Goal: Transaction & Acquisition: Register for event/course

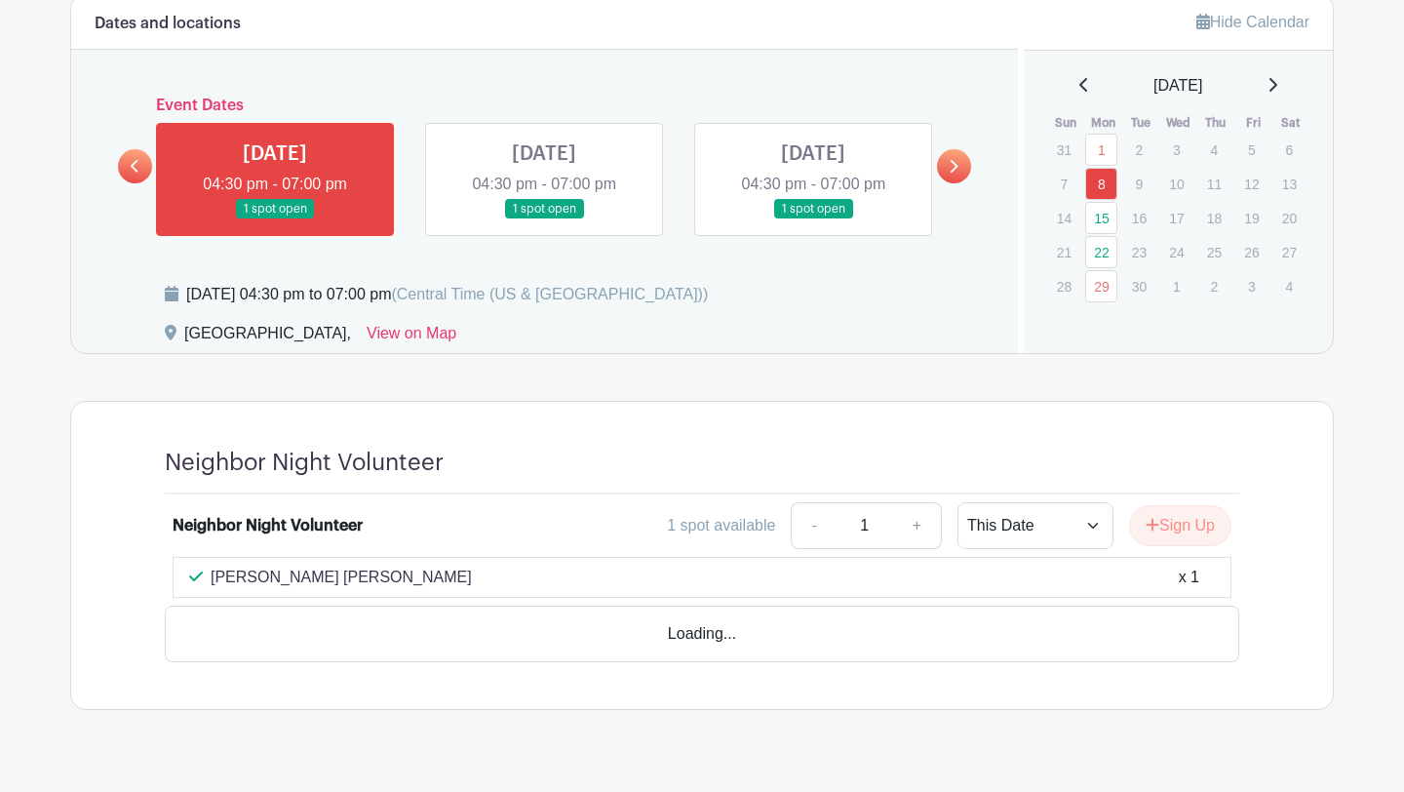
scroll to position [995, 0]
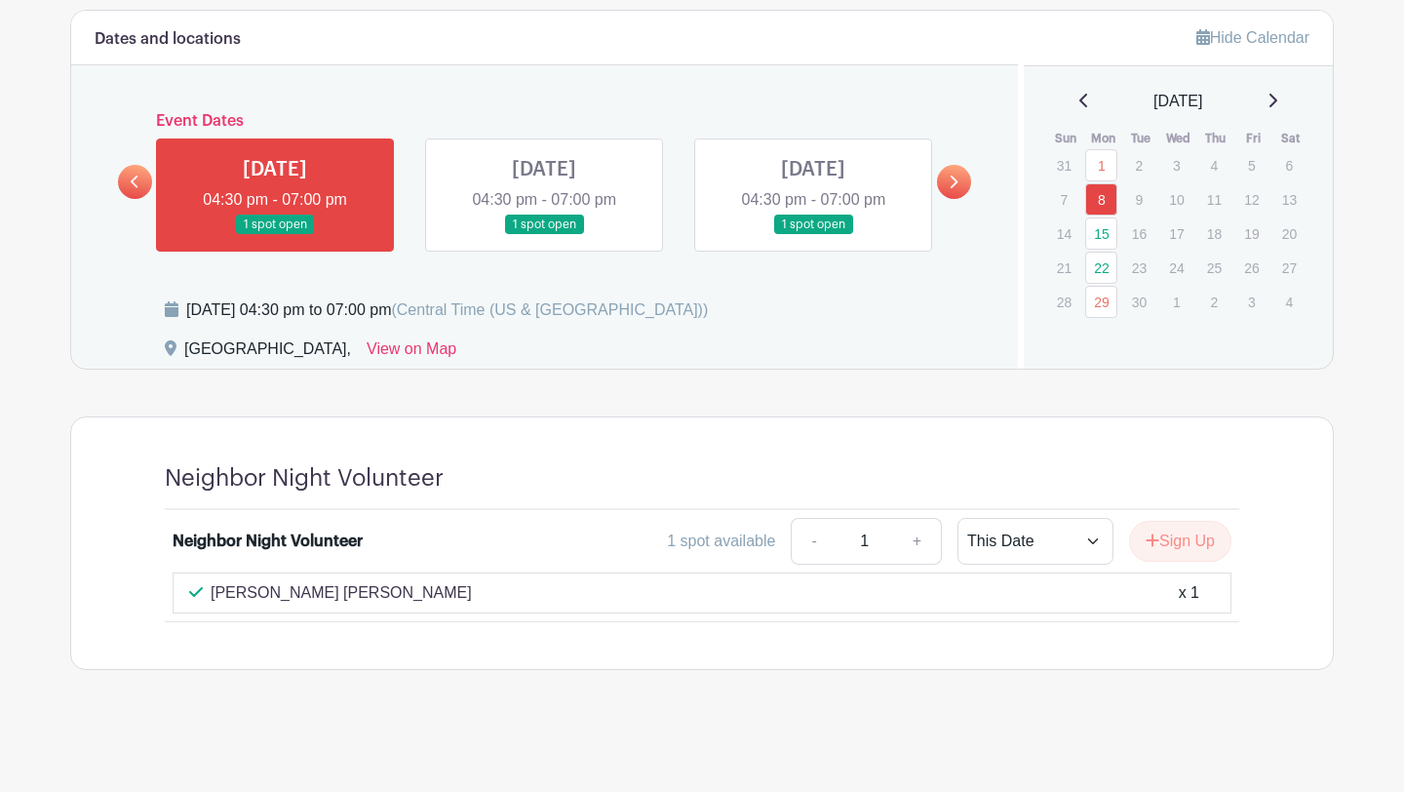
click at [544, 235] on link at bounding box center [544, 235] width 0 height 0
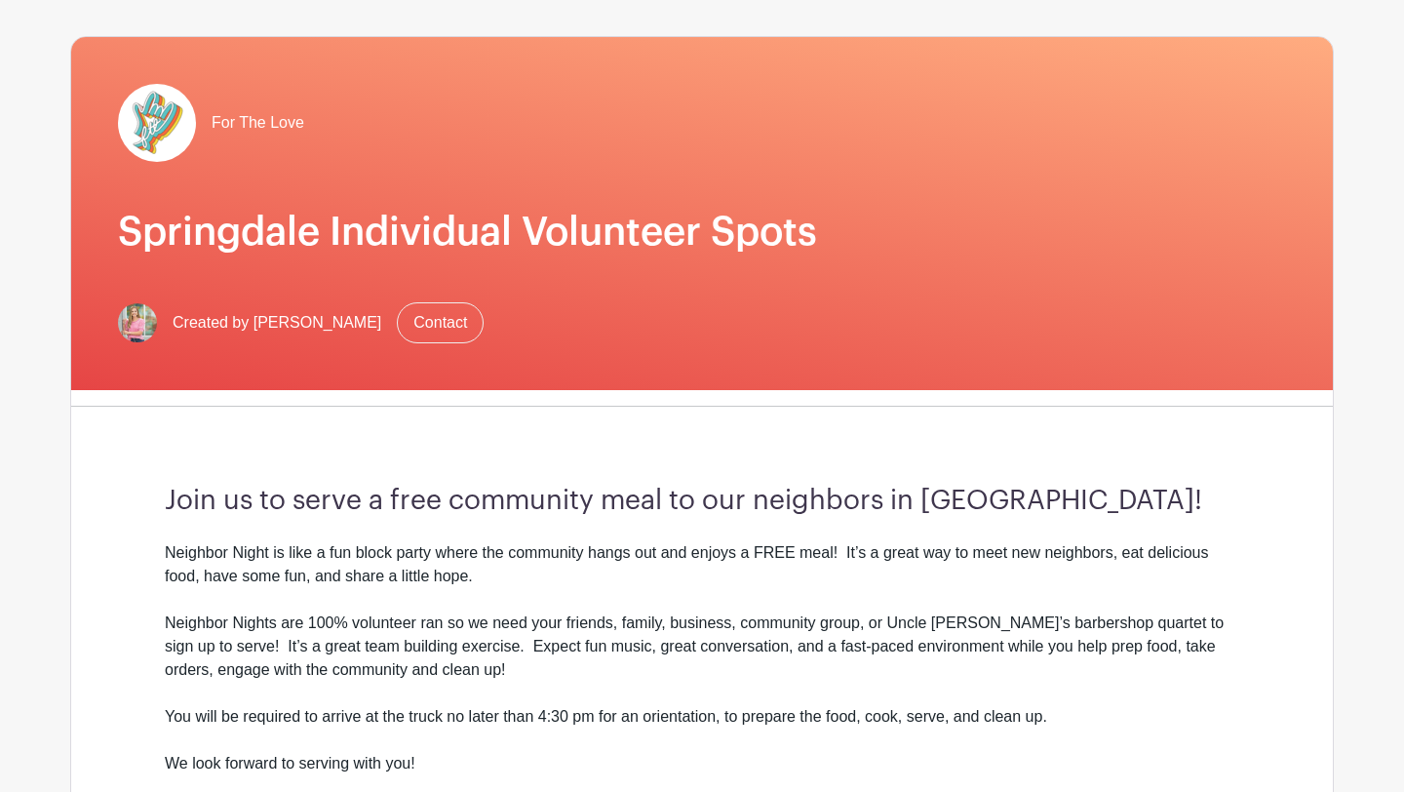
scroll to position [123, 0]
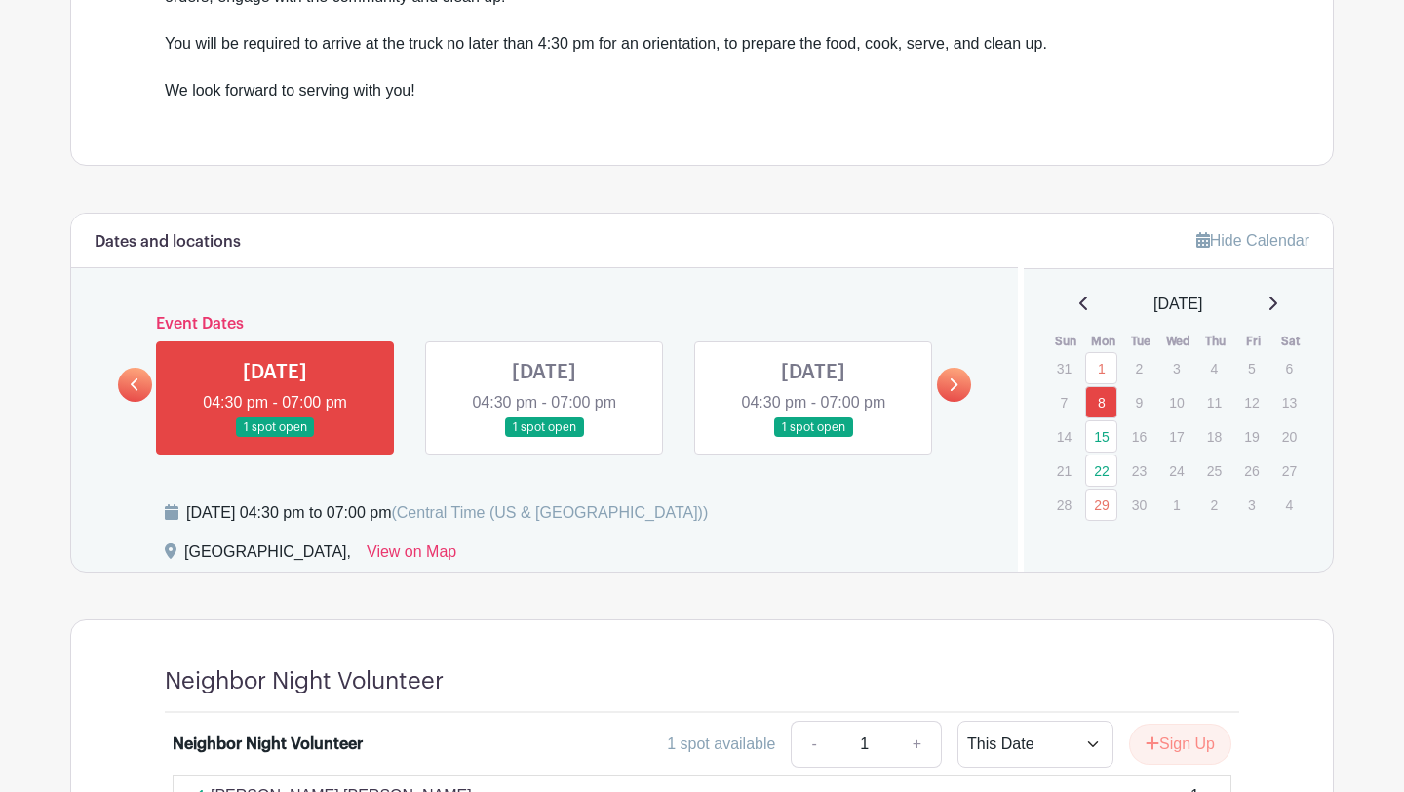
scroll to position [995, 0]
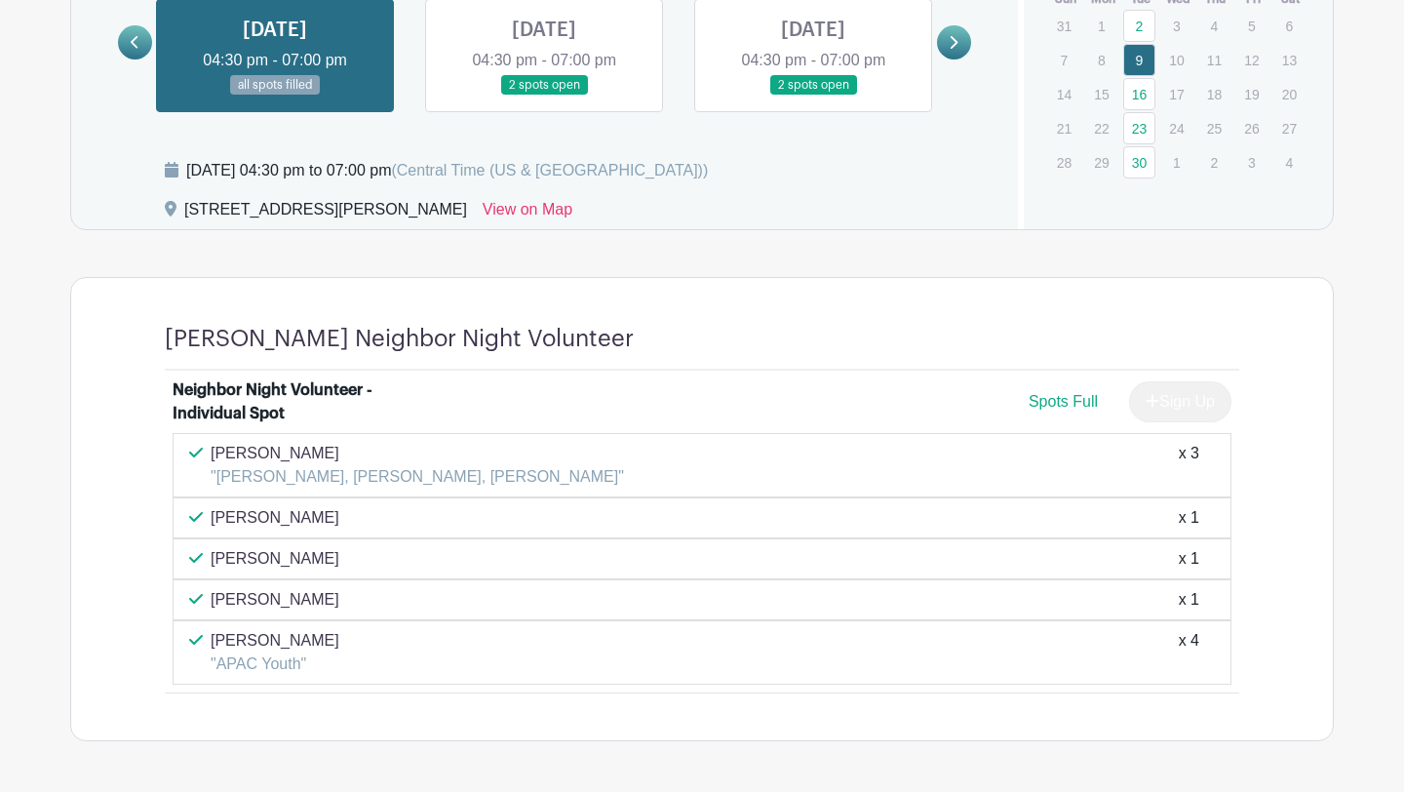
scroll to position [1151, 0]
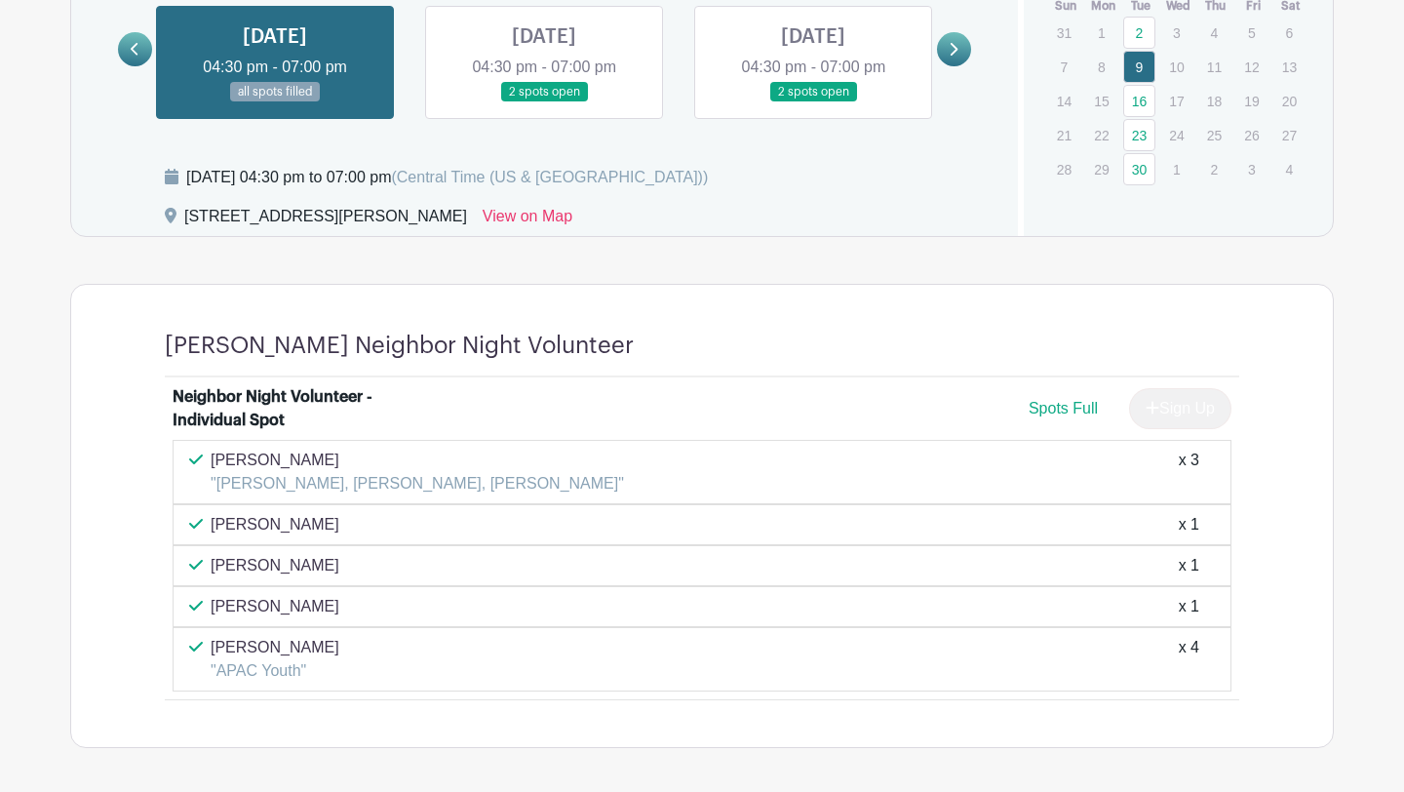
click at [544, 102] on link at bounding box center [544, 102] width 0 height 0
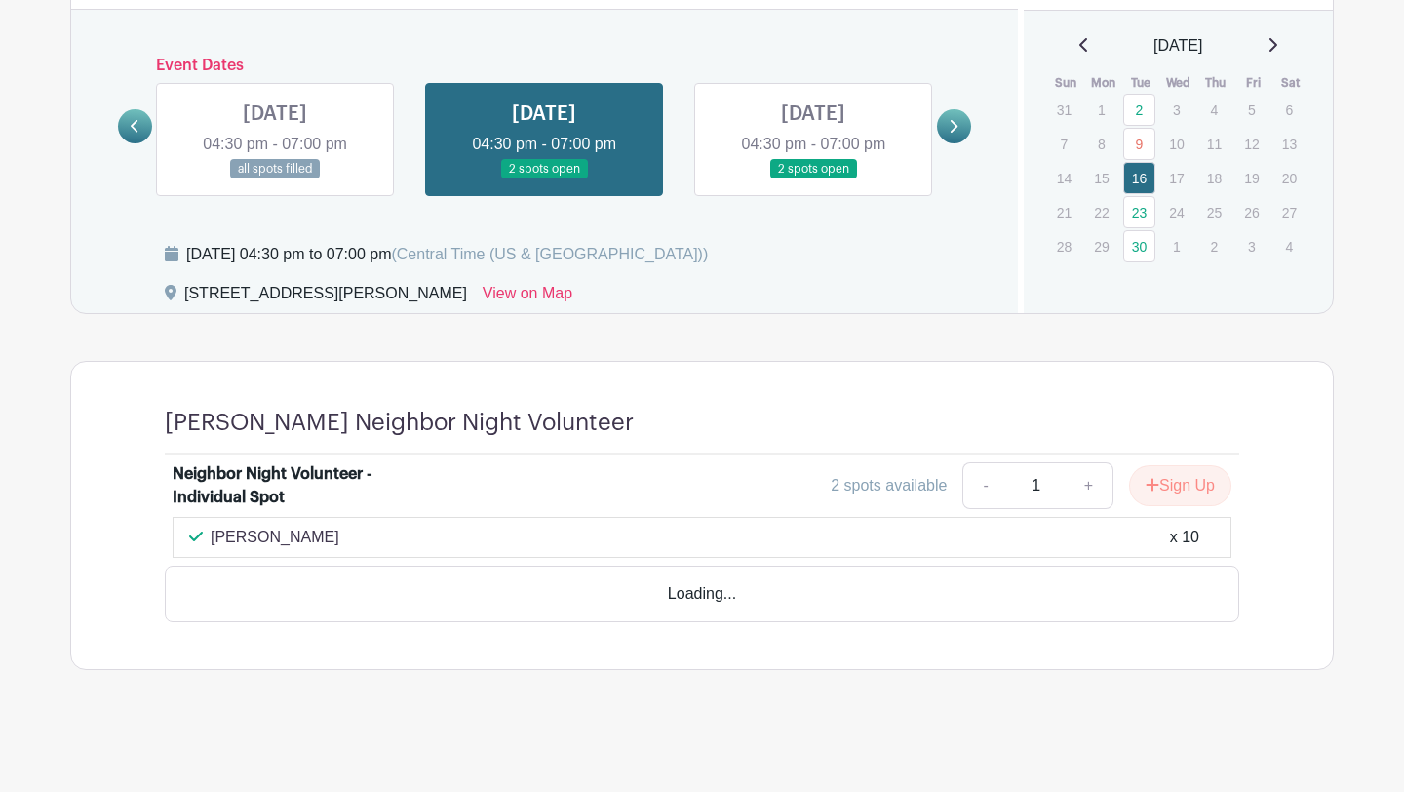
scroll to position [1019, 0]
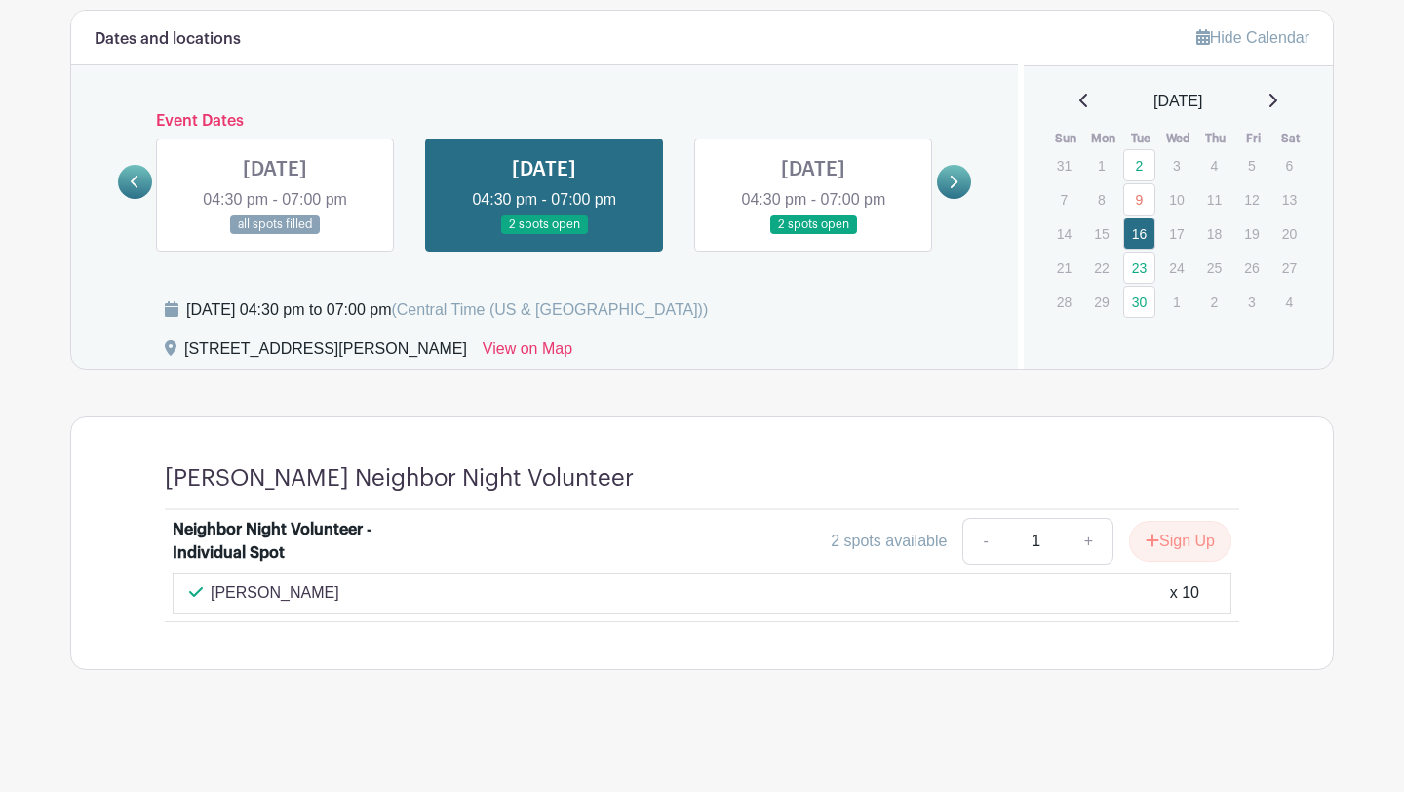
drag, startPoint x: 306, startPoint y: 594, endPoint x: 211, endPoint y: 591, distance: 95.6
click at [211, 591] on div "Katlyn Taylor x 10" at bounding box center [702, 592] width 1026 height 23
copy p "Katlyn Taylor"
